Goal: Task Accomplishment & Management: Use online tool/utility

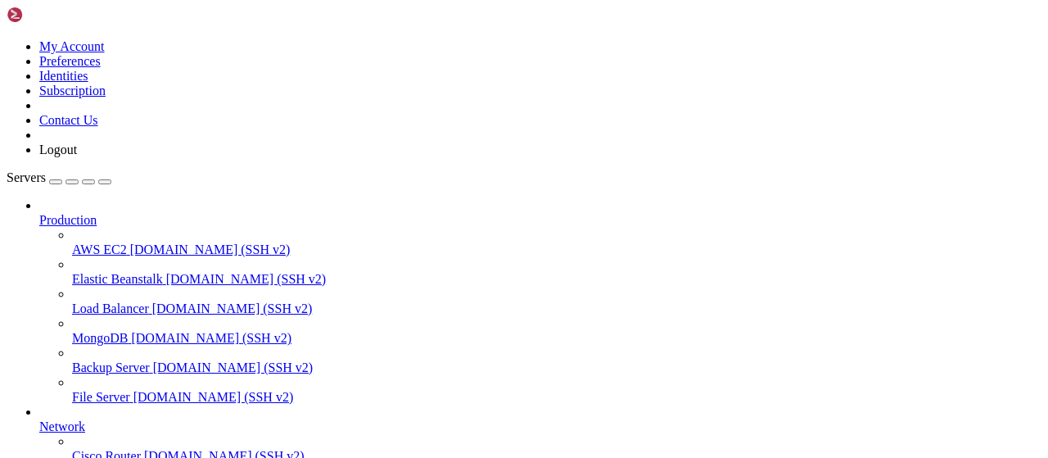
scroll to position [332, 0]
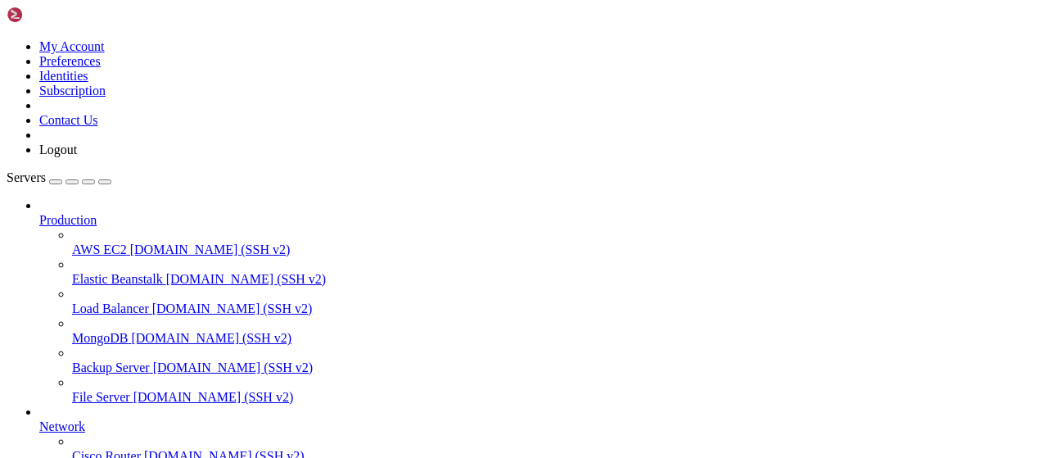
type input "/root"
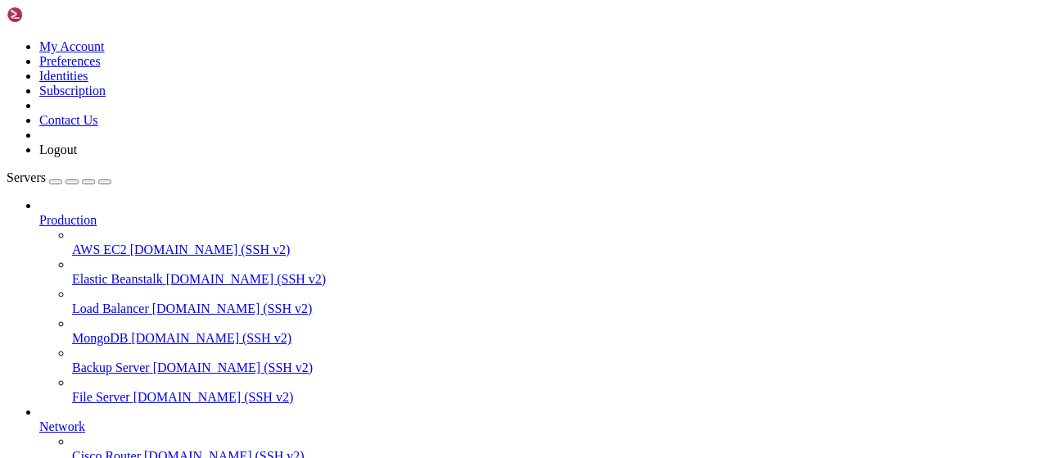
type input "/root/bybsa"
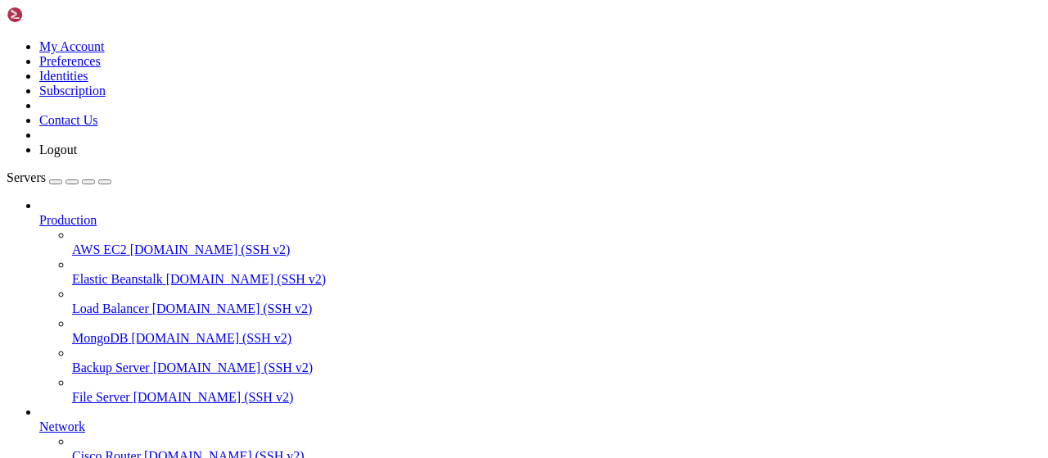
scroll to position [1368, 0]
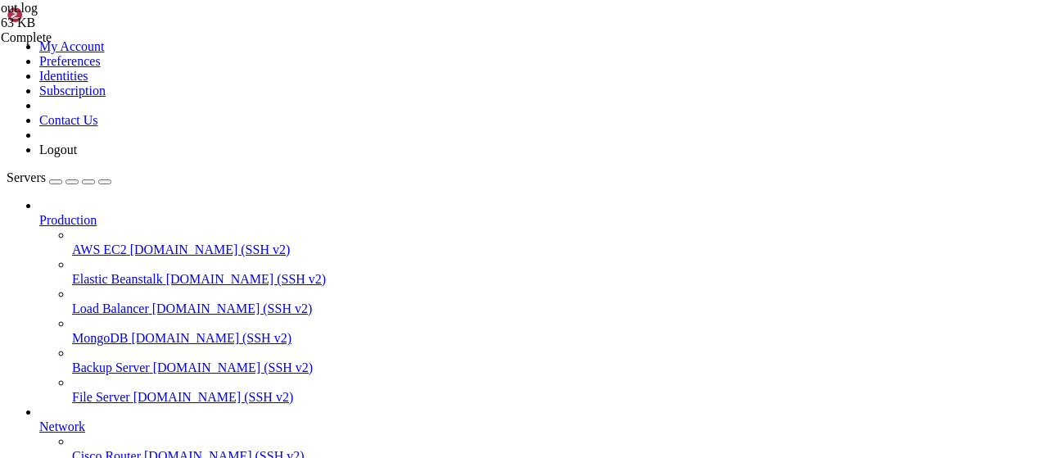
scroll to position [9481, 0]
drag, startPoint x: 554, startPoint y: 362, endPoint x: 241, endPoint y: 282, distance: 322.8
type textarea "[[DATE] 18:57:02 -0400] [722888] [INFO] [TECHNICAL_ID] POST /webhook 1.1 500 34…"
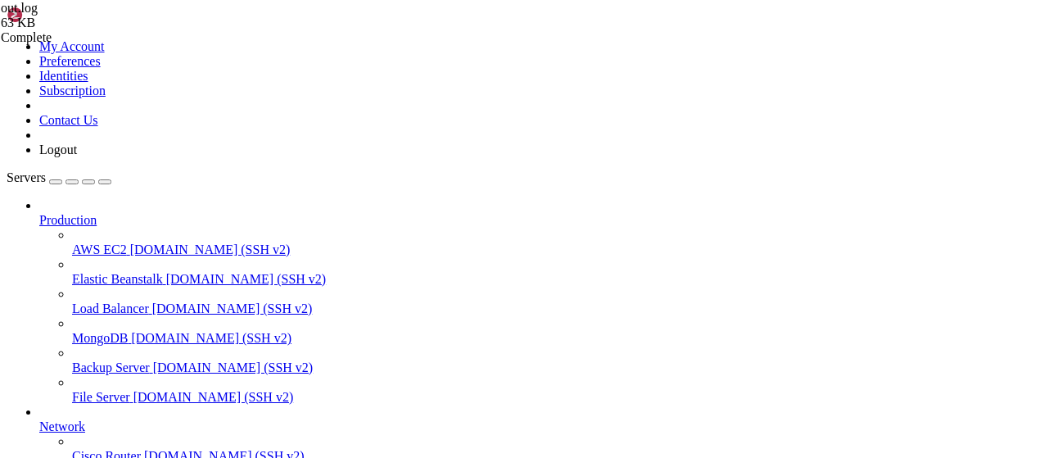
type textarea "return rows"
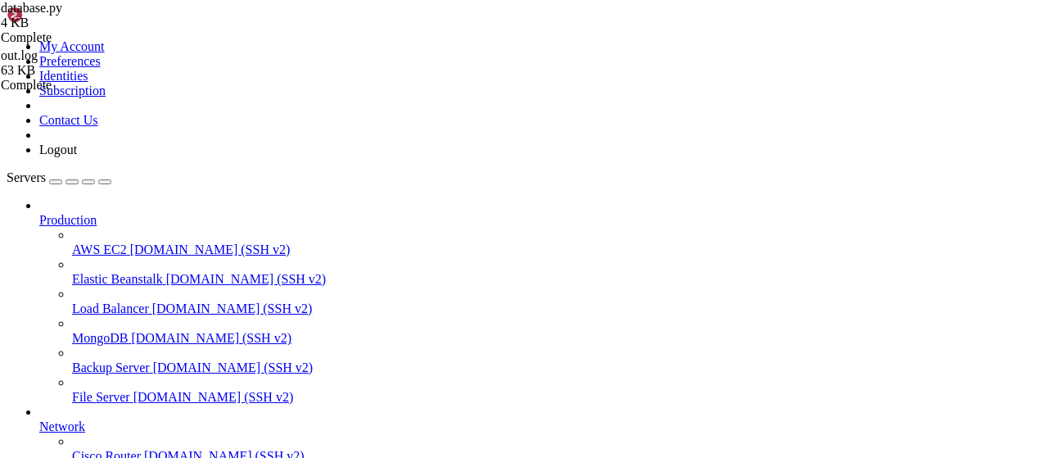
type textarea "[DOMAIN_NAME](host='[TECHNICAL_ID]', port=80)"
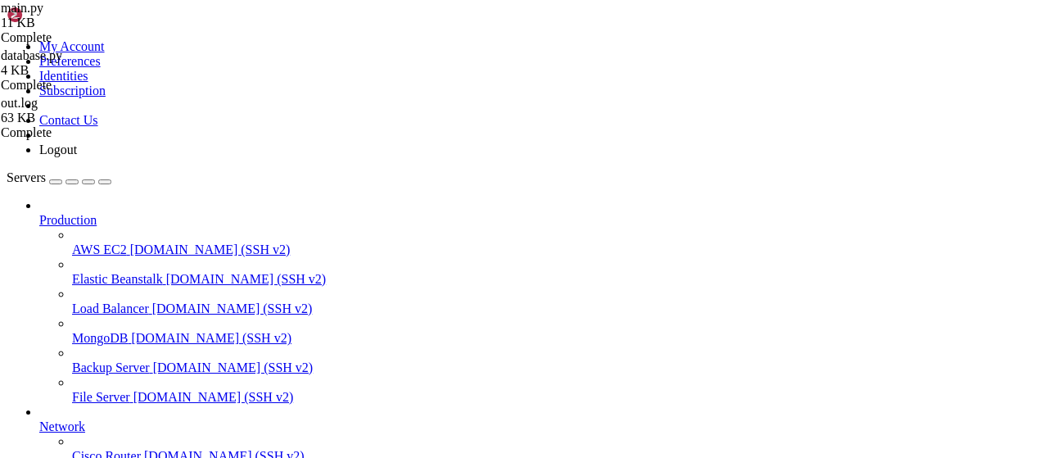
type textarea "return rows"
drag, startPoint x: 1006, startPoint y: 52, endPoint x: 994, endPoint y: 56, distance: 12.2
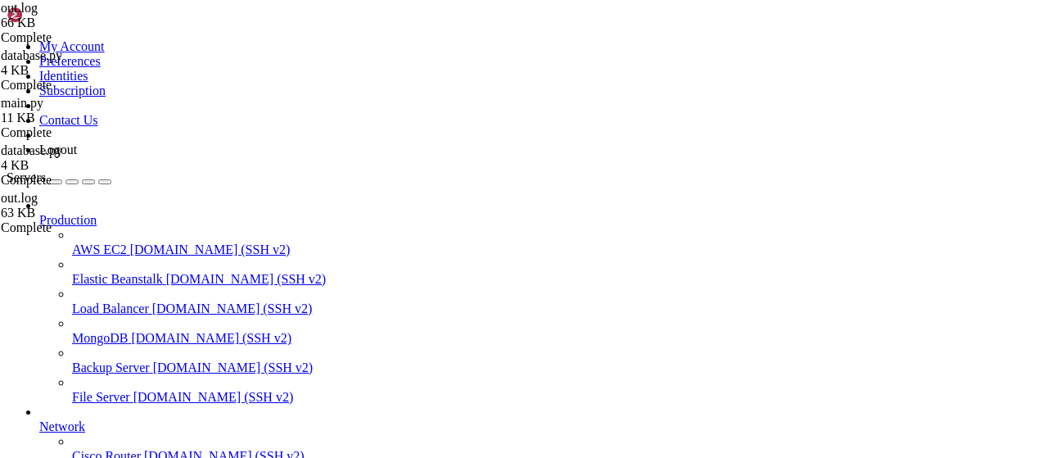
type textarea "* Running on [URL][TECHNICAL_ID] (CTRL + C to quit)"
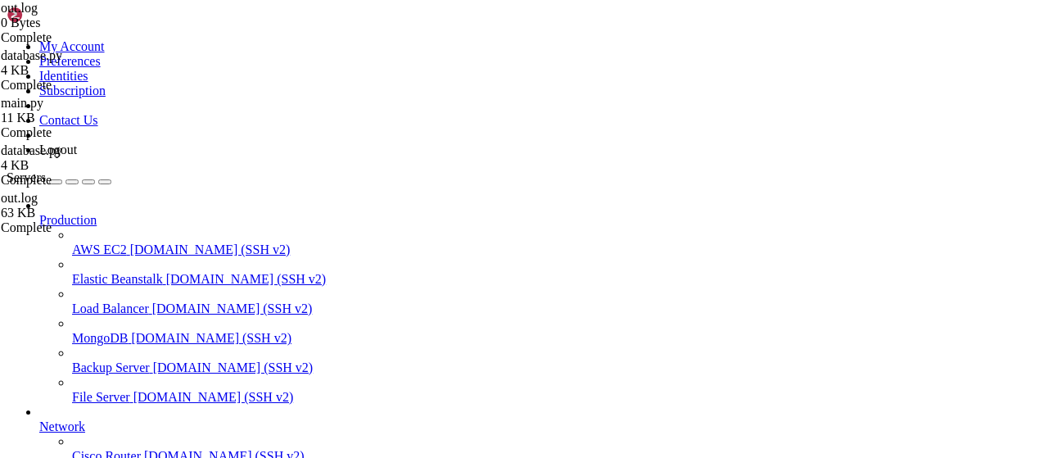
drag, startPoint x: 346, startPoint y: 13, endPoint x: 285, endPoint y: 19, distance: 61.7
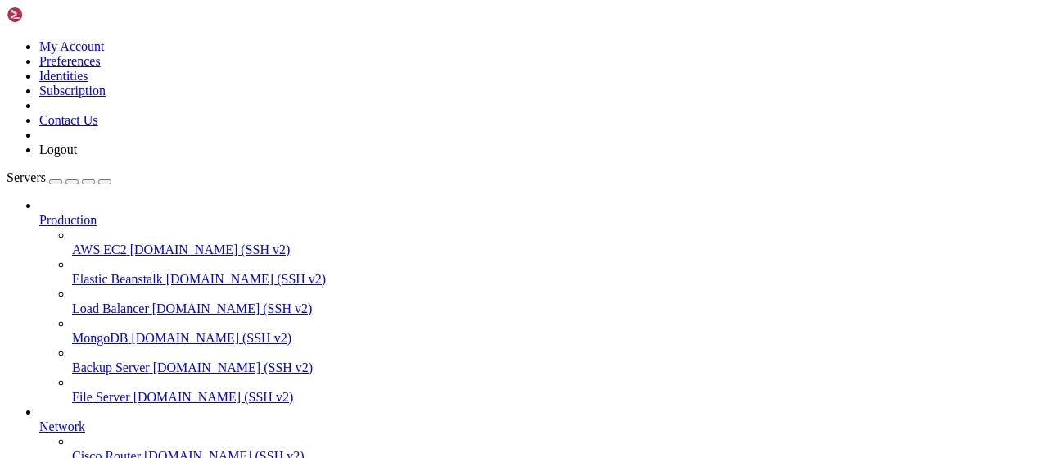
type input "/root/bot-bypass"
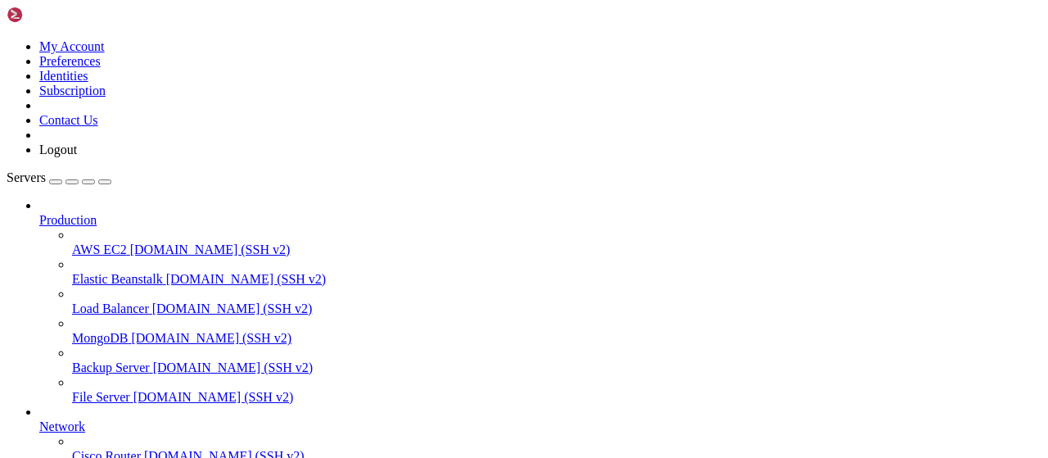
scroll to position [255, 0]
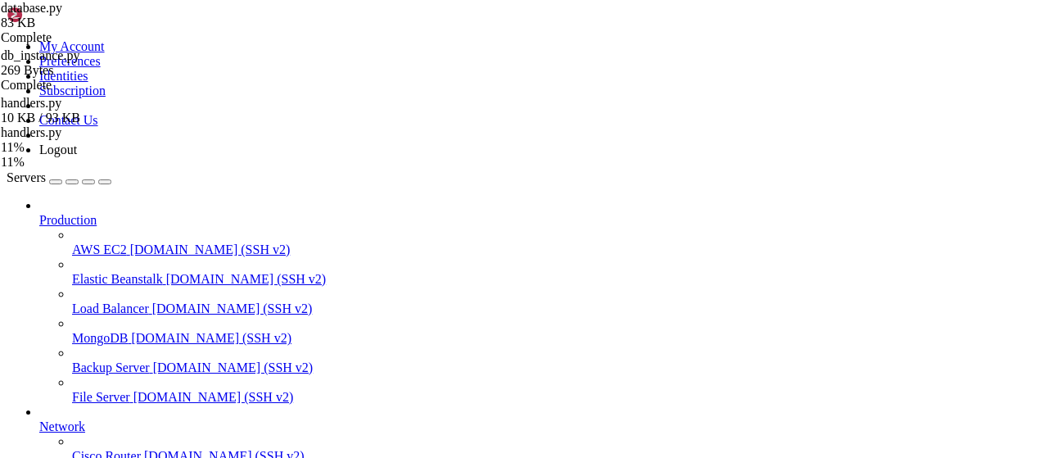
drag, startPoint x: 235, startPoint y: 23, endPoint x: 442, endPoint y: 65, distance: 211.2
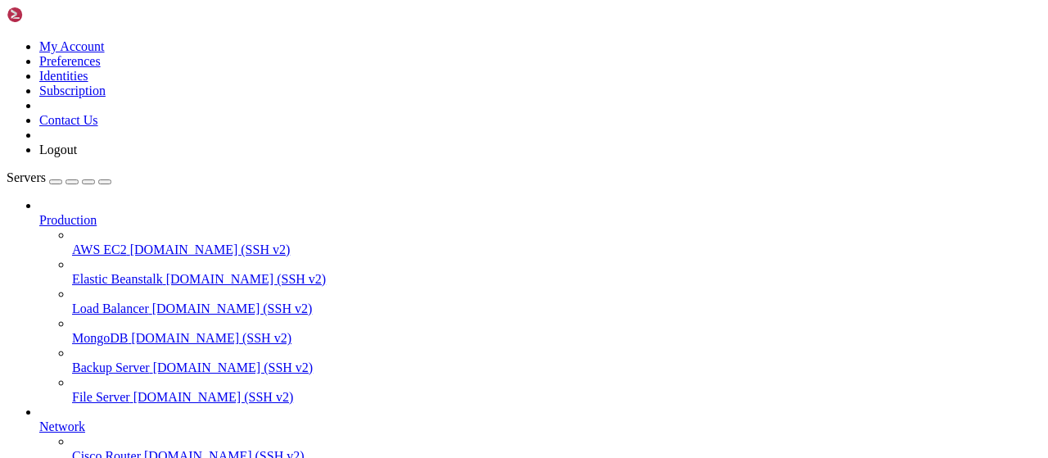
drag, startPoint x: 374, startPoint y: 17, endPoint x: 310, endPoint y: 17, distance: 63.8
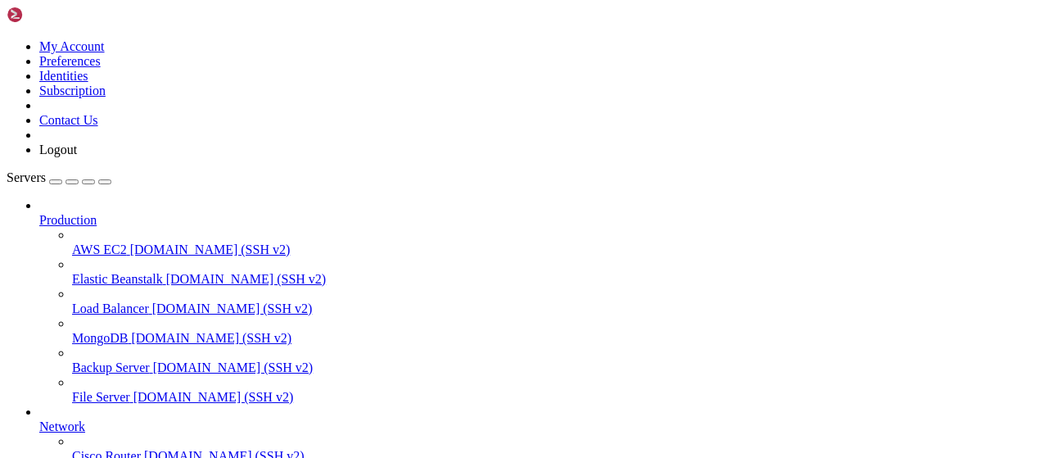
type input "/root/bybsa"
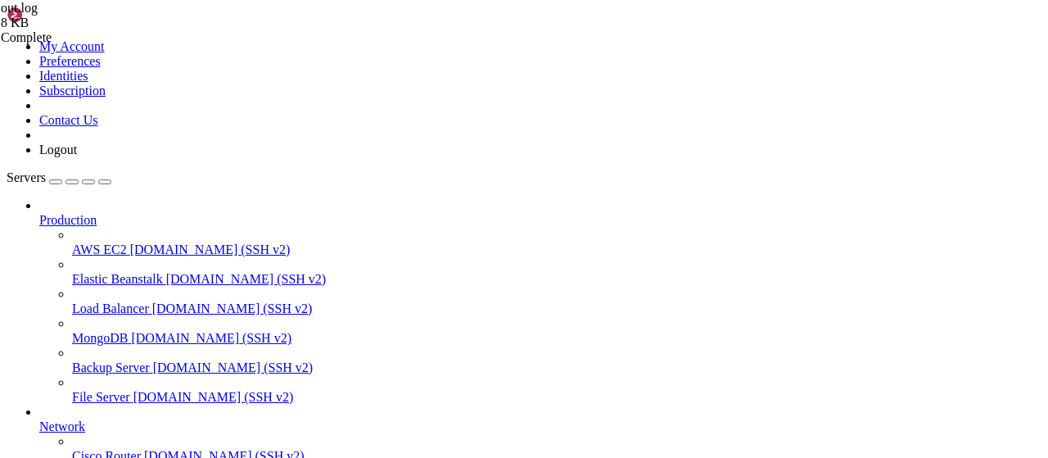
scroll to position [465, 0]
drag, startPoint x: 715, startPoint y: 407, endPoint x: 234, endPoint y: 392, distance: 480.7
type textarea "Webhook payload: {'webhooks': [{'webhook_id': 554873, 'link': '[URL][DOMAIN_NAM…"
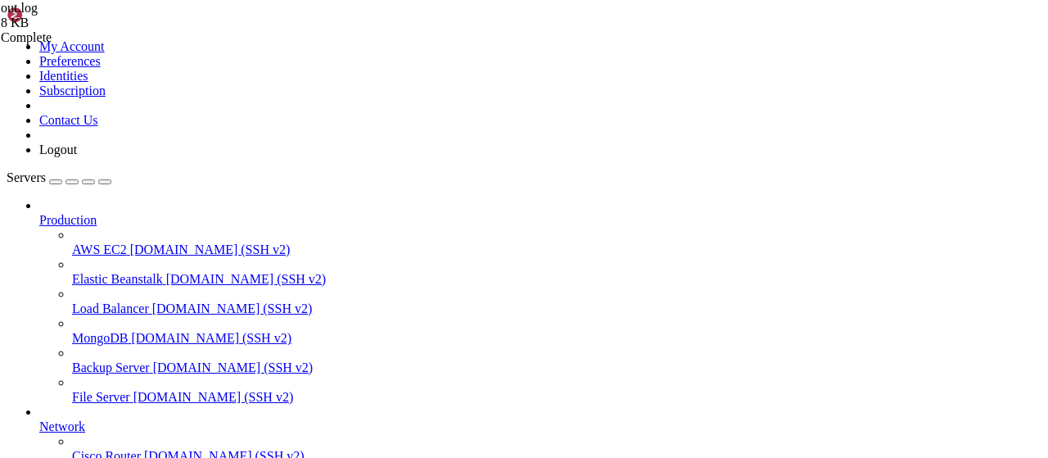
drag, startPoint x: 348, startPoint y: 59, endPoint x: 235, endPoint y: 61, distance: 113.0
